Goal: Task Accomplishment & Management: Use online tool/utility

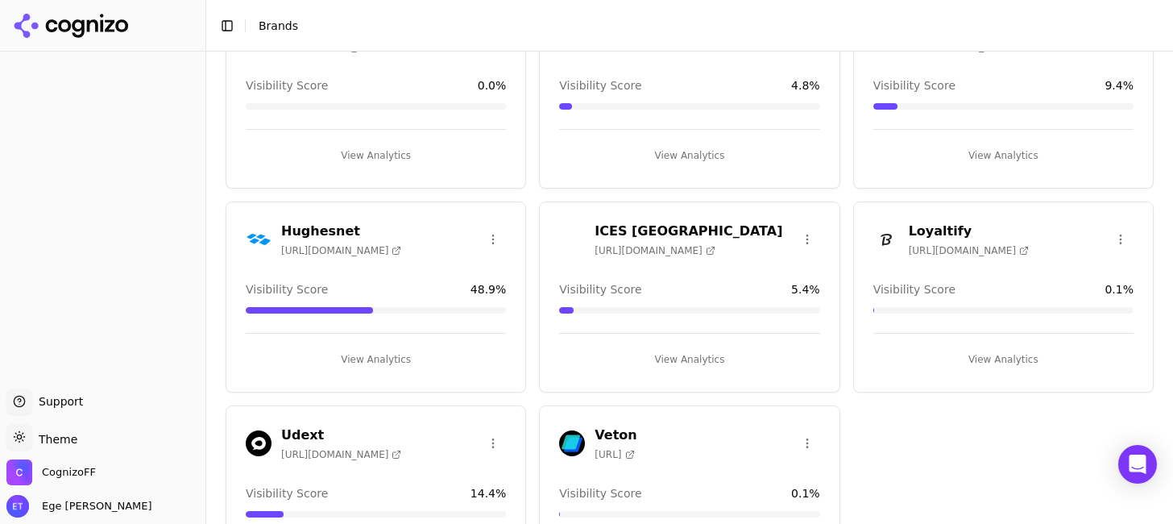
scroll to position [115, 0]
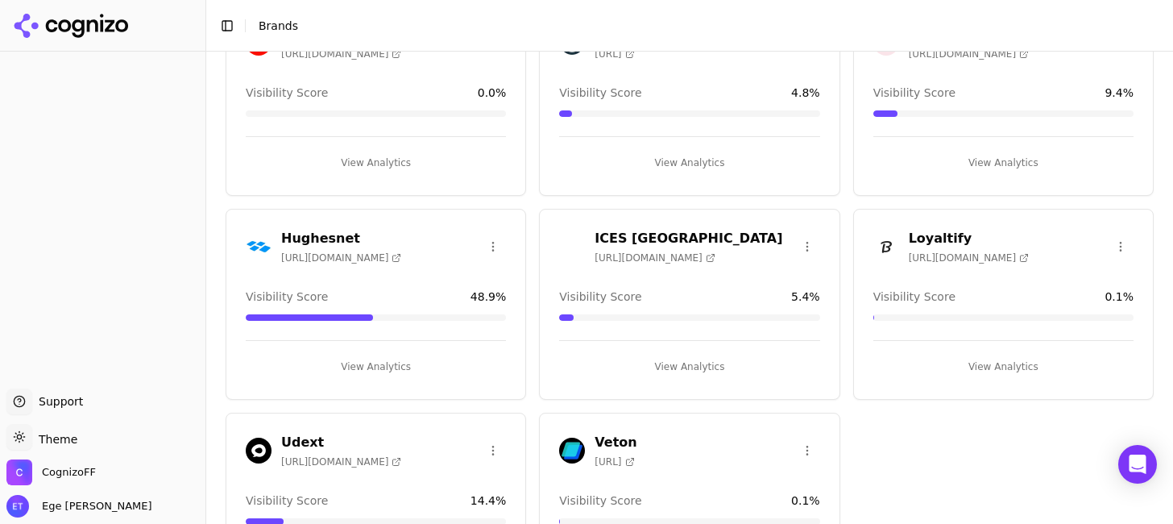
click at [623, 233] on h3 "ICES [GEOGRAPHIC_DATA]" at bounding box center [688, 238] width 188 height 19
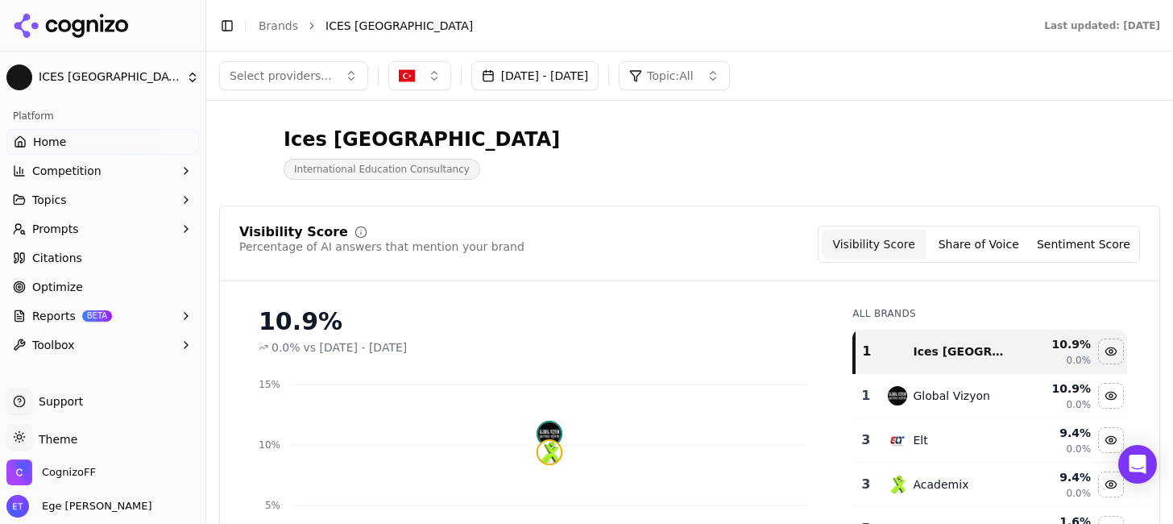
click at [148, 231] on button "Prompts" at bounding box center [102, 229] width 193 height 26
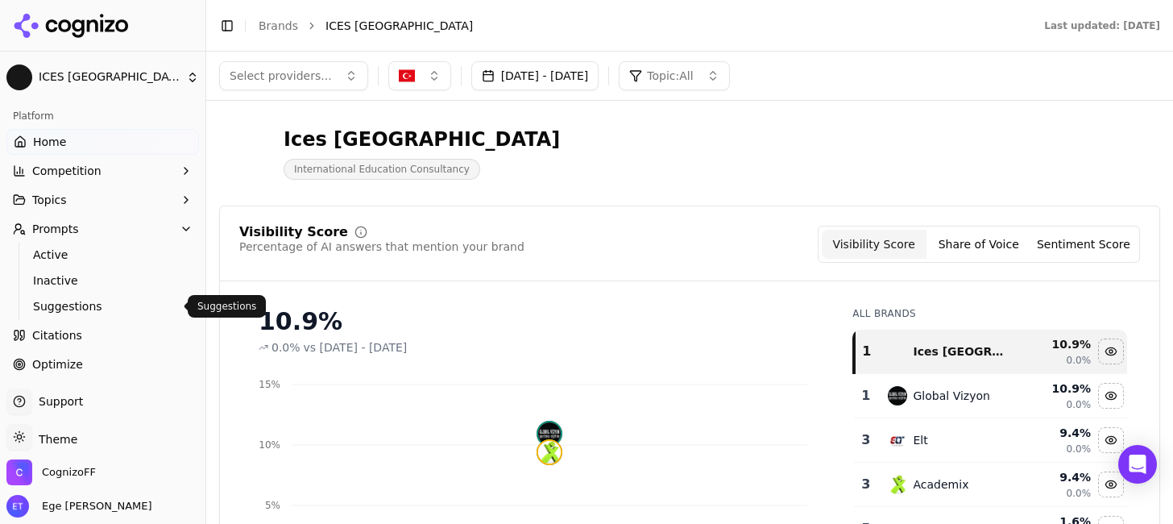
click at [114, 300] on span "Suggestions" at bounding box center [103, 306] width 140 height 16
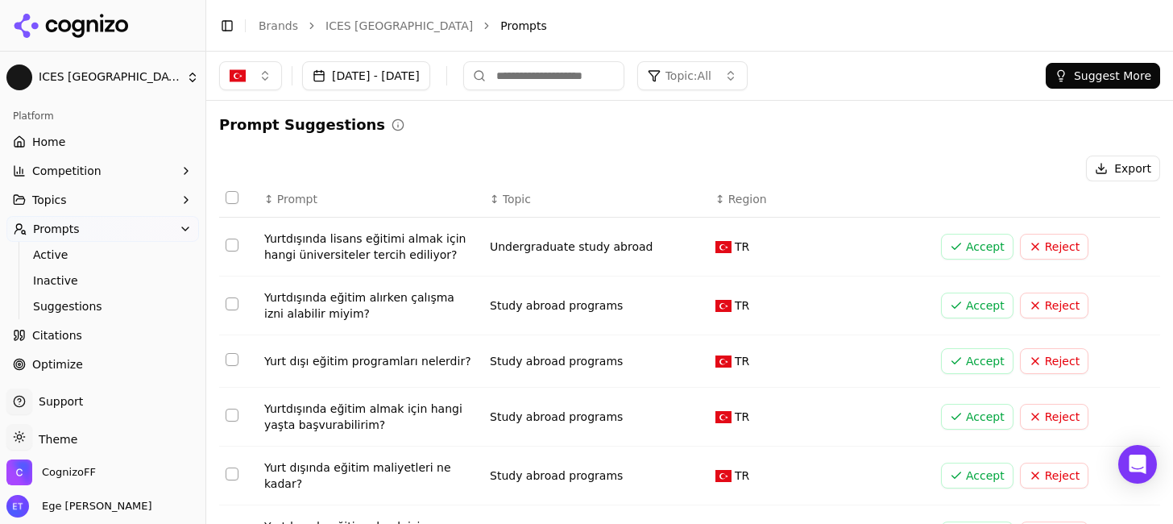
click at [979, 250] on button "Accept" at bounding box center [977, 247] width 72 height 26
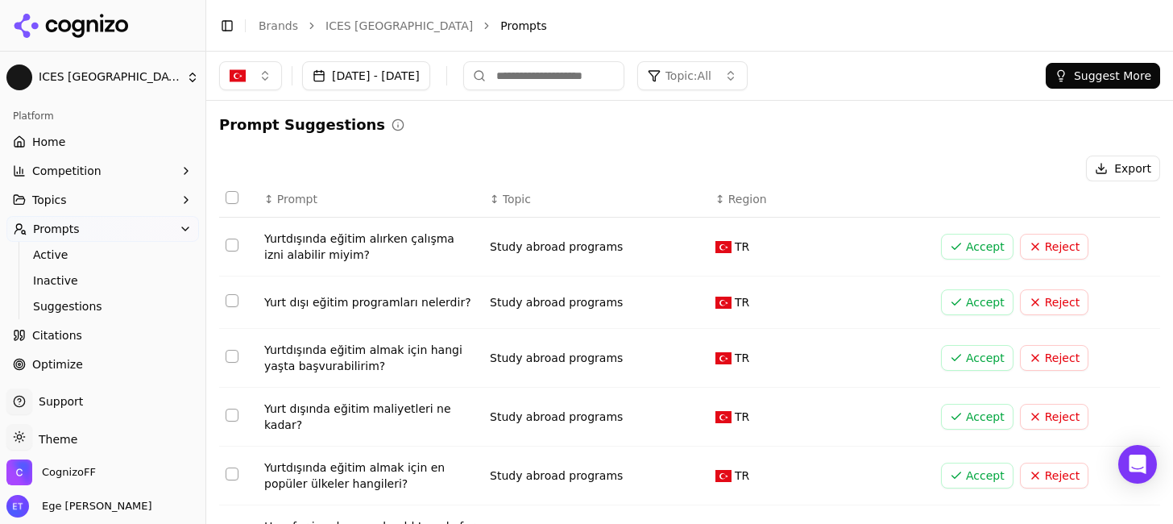
click at [957, 255] on button "Accept" at bounding box center [977, 247] width 72 height 26
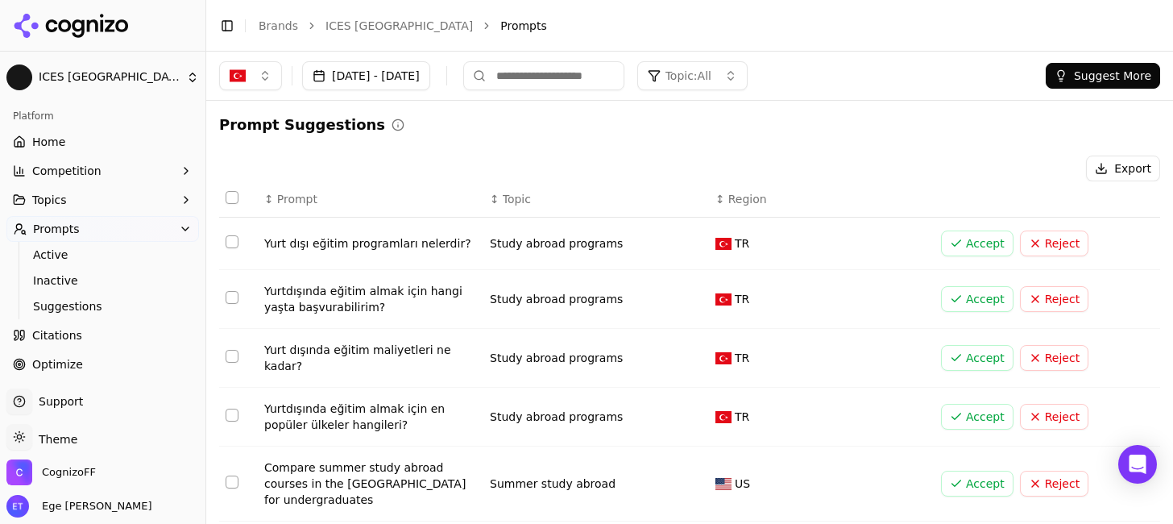
click at [957, 255] on button "Accept" at bounding box center [977, 243] width 72 height 26
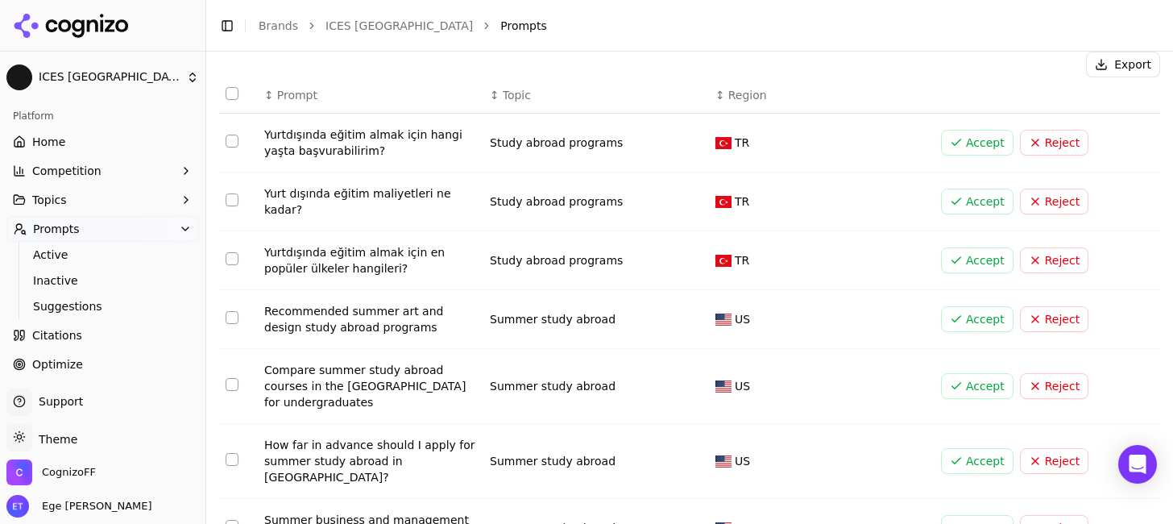
scroll to position [105, 0]
click at [972, 262] on button "Accept" at bounding box center [977, 259] width 72 height 26
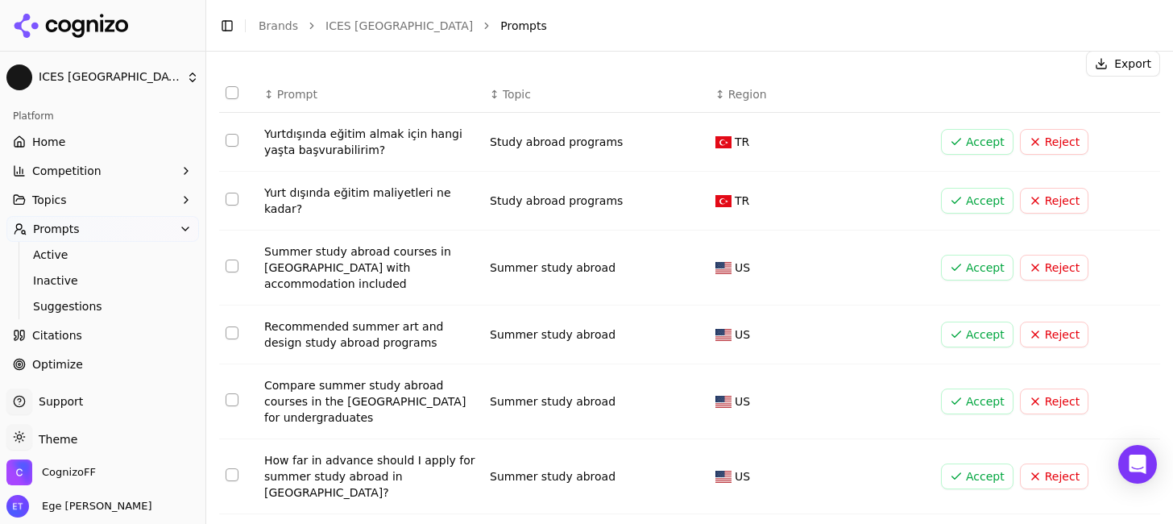
click at [979, 195] on button "Accept" at bounding box center [977, 201] width 72 height 26
click at [973, 139] on button "Accept" at bounding box center [977, 142] width 72 height 26
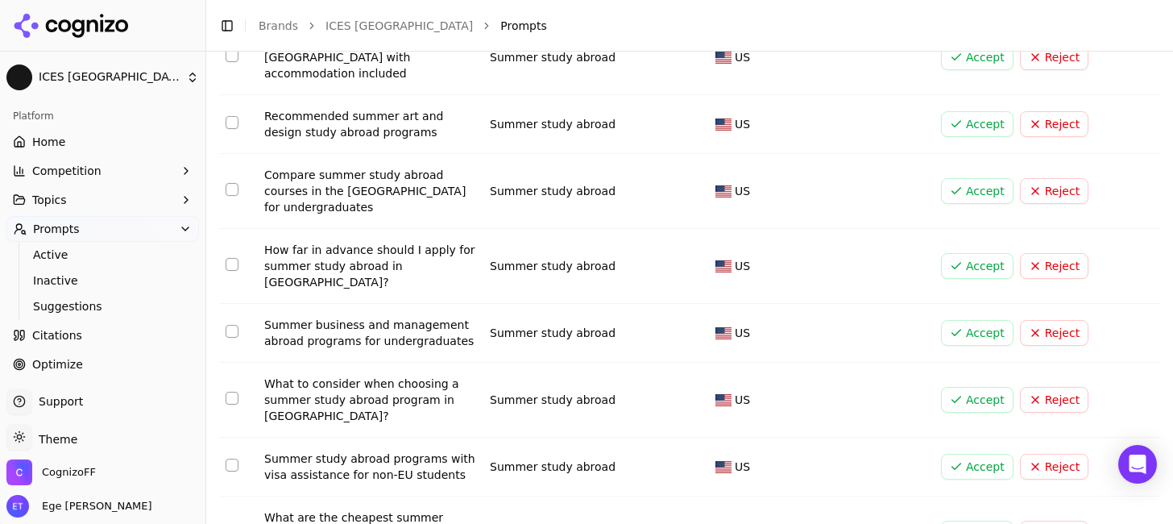
scroll to position [333, 0]
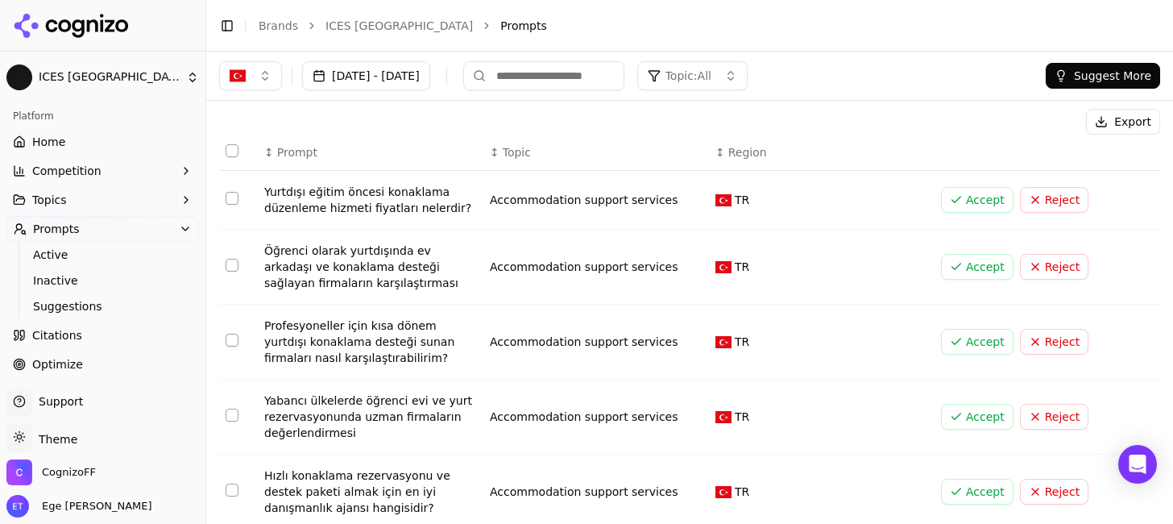
scroll to position [45, 0]
